Goal: Browse casually

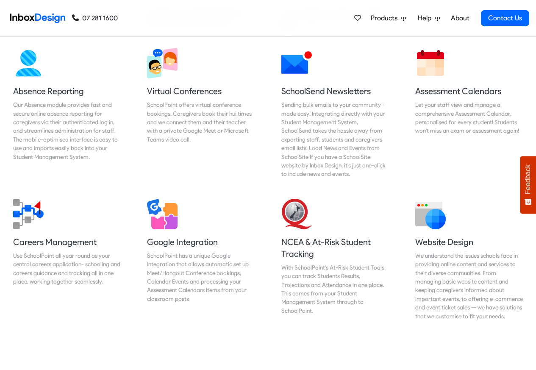
scroll to position [712, 0]
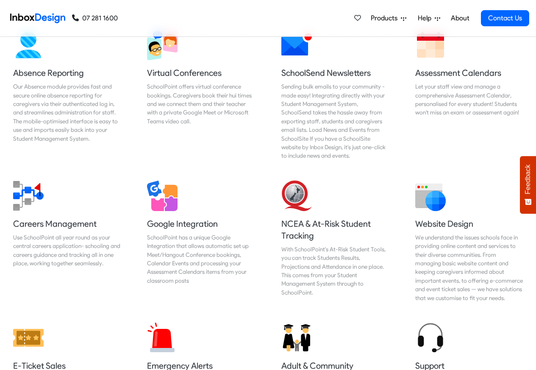
checkbox input "true"
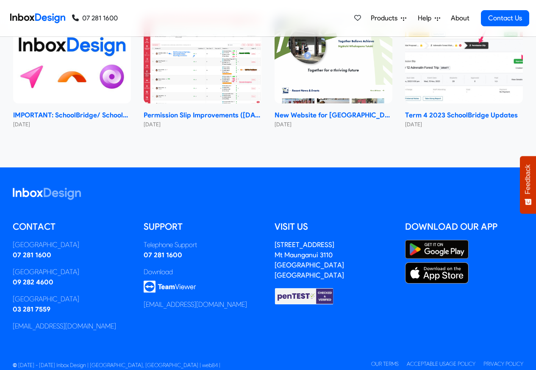
checkbox input "true"
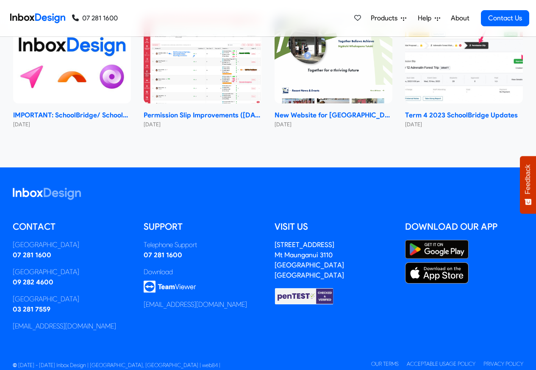
checkbox input "true"
